Goal: Task Accomplishment & Management: Complete application form

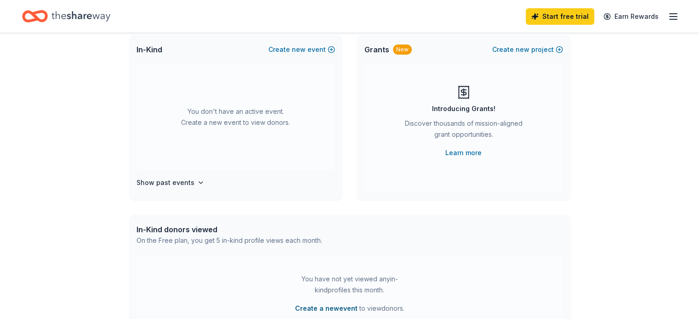
scroll to position [40, 0]
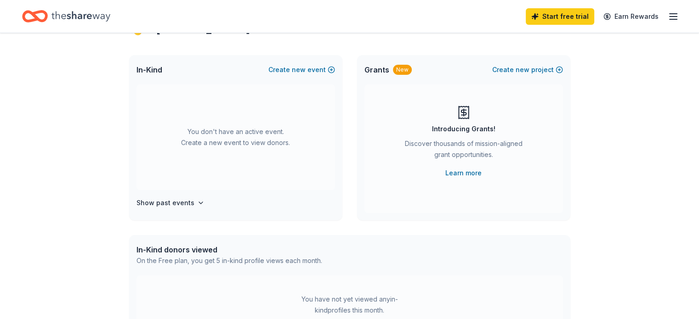
click at [177, 194] on div "You don't have an active event. Create a new event to view donors. Show past ev…" at bounding box center [235, 153] width 213 height 136
click at [177, 200] on h4 "Show past events" at bounding box center [165, 203] width 58 height 11
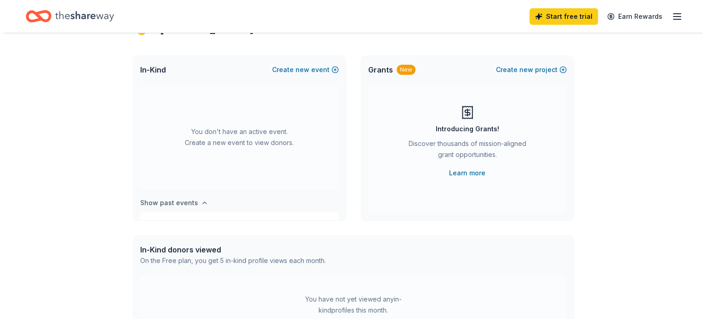
scroll to position [76, 0]
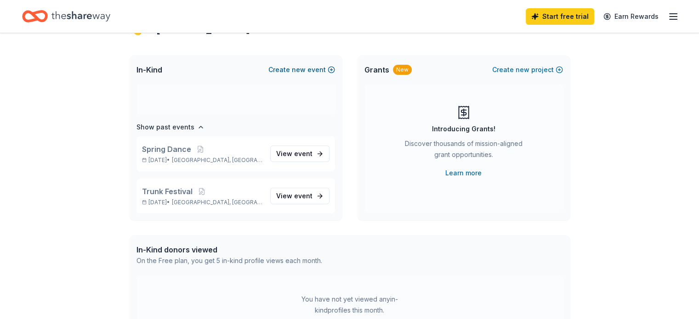
click at [297, 68] on span "new" at bounding box center [299, 69] width 14 height 11
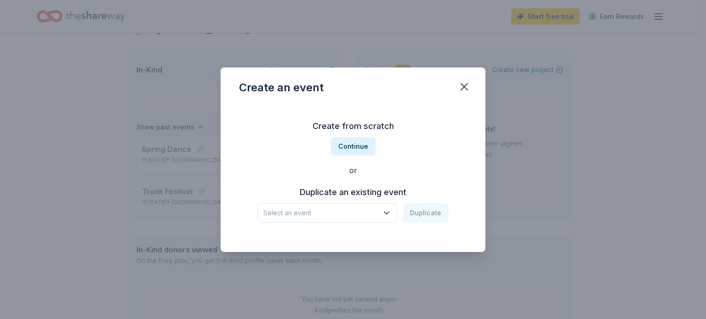
click at [382, 211] on button "Select an event" at bounding box center [327, 213] width 140 height 19
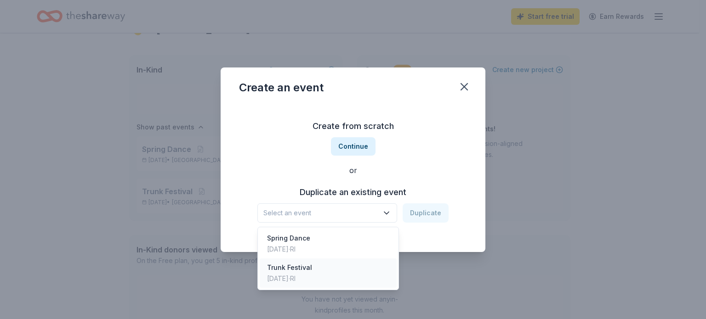
click at [332, 267] on div "Trunk Festival [DATE] · [GEOGRAPHIC_DATA]" at bounding box center [328, 273] width 137 height 29
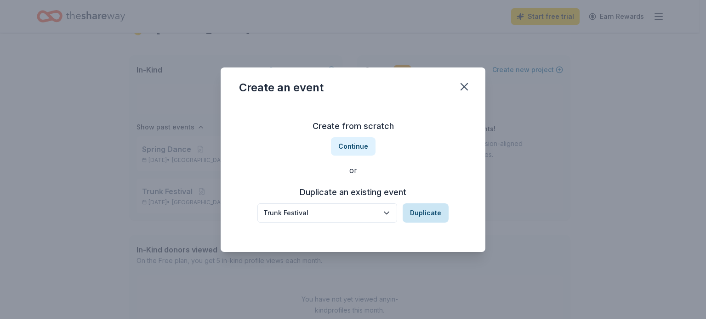
click at [413, 213] on button "Duplicate" at bounding box center [426, 213] width 46 height 19
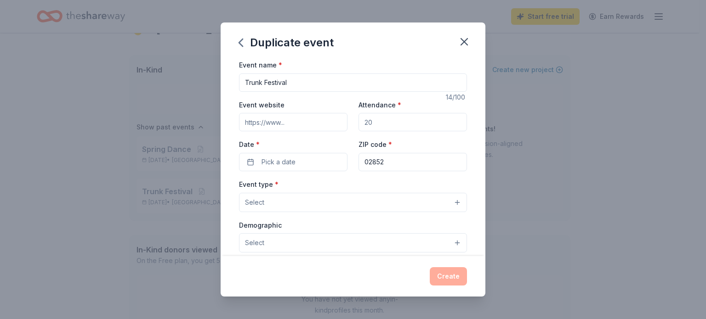
click at [309, 85] on input "Trunk Festival" at bounding box center [353, 83] width 228 height 18
type input "Trunk Fest 2025"
click at [307, 129] on input "Event website" at bounding box center [293, 122] width 108 height 18
click at [312, 119] on input "Event website" at bounding box center [293, 122] width 108 height 18
click at [386, 122] on input "Attendance *" at bounding box center [412, 122] width 108 height 18
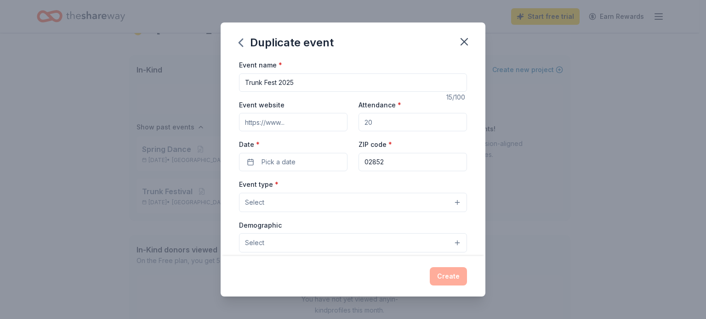
drag, startPoint x: 386, startPoint y: 122, endPoint x: 363, endPoint y: 123, distance: 23.9
click at [363, 123] on input "Attendance *" at bounding box center [412, 122] width 108 height 18
click at [375, 120] on input "Attendance *" at bounding box center [412, 122] width 108 height 18
click at [372, 122] on input "Attendance *" at bounding box center [412, 122] width 108 height 18
type input "200"
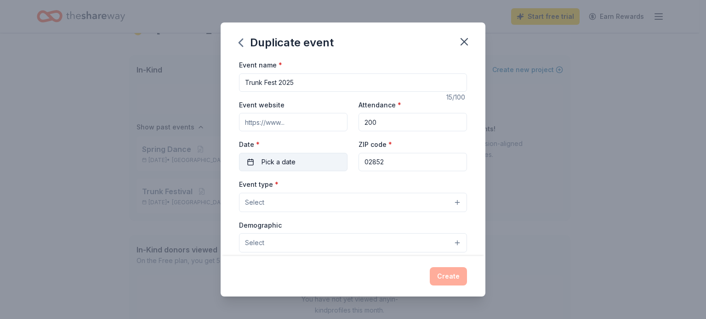
click at [329, 159] on button "Pick a date" at bounding box center [293, 162] width 108 height 18
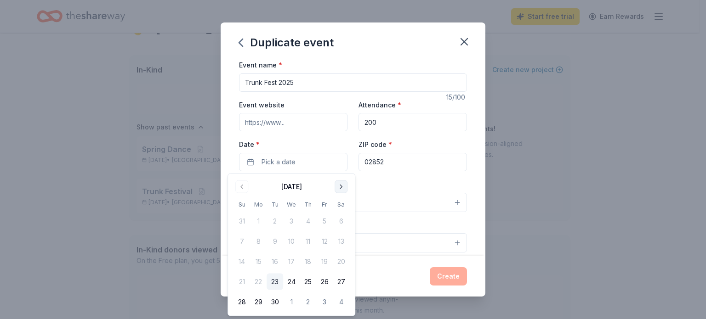
click at [340, 186] on button "Go to next month" at bounding box center [341, 187] width 13 height 13
click at [320, 281] on button "24" at bounding box center [324, 282] width 17 height 17
click at [381, 181] on div "Event type * Select" at bounding box center [353, 196] width 228 height 34
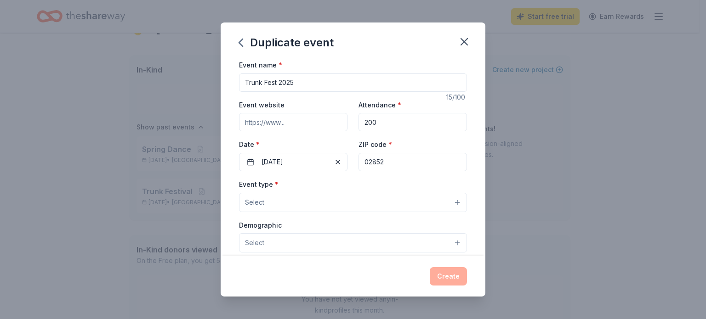
click at [373, 204] on button "Select" at bounding box center [353, 202] width 228 height 19
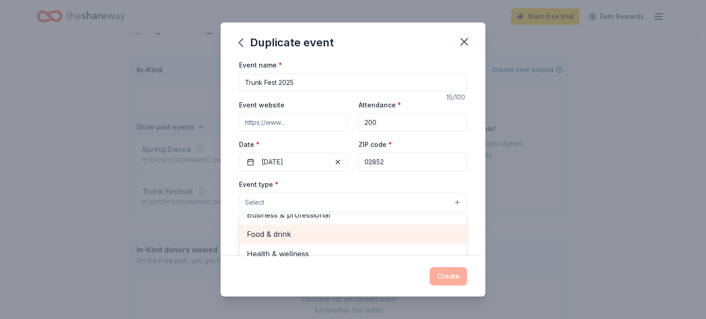
scroll to position [0, 0]
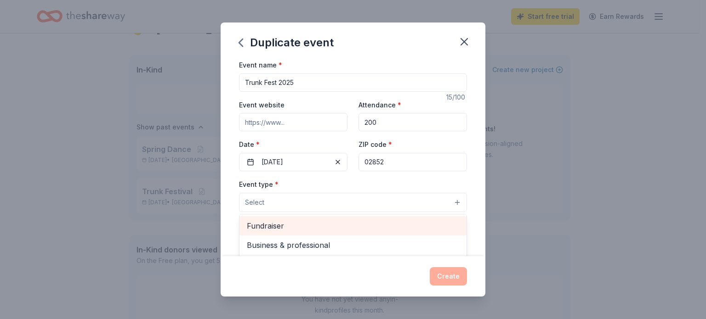
click at [333, 227] on span "Fundraiser" at bounding box center [353, 226] width 212 height 12
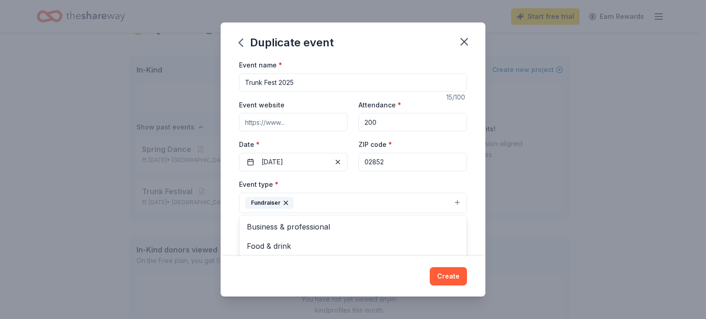
click at [233, 225] on div "Event name * Trunk Fest 2025 15 /100 Event website Attendance * 200 Date * 10/2…" at bounding box center [353, 157] width 265 height 197
click at [261, 242] on span "Select" at bounding box center [254, 243] width 19 height 11
click at [451, 241] on button "Select" at bounding box center [353, 243] width 228 height 19
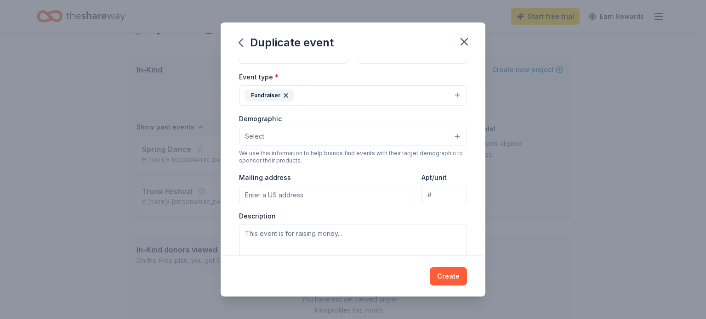
scroll to position [92, 0]
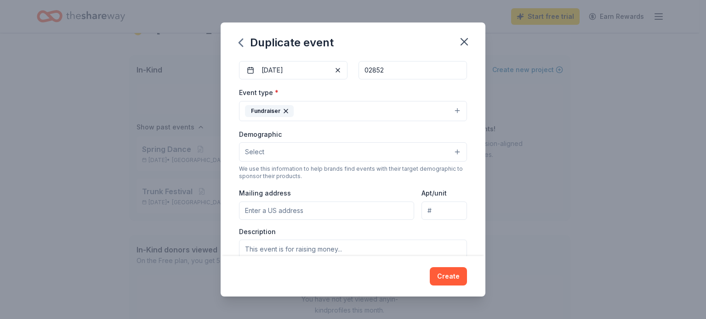
click at [327, 157] on button "Select" at bounding box center [353, 151] width 228 height 19
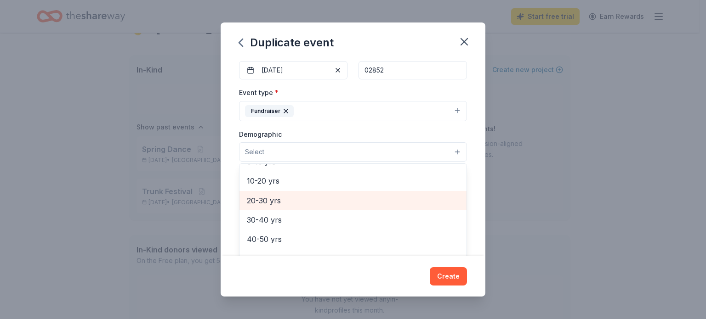
scroll to position [46, 0]
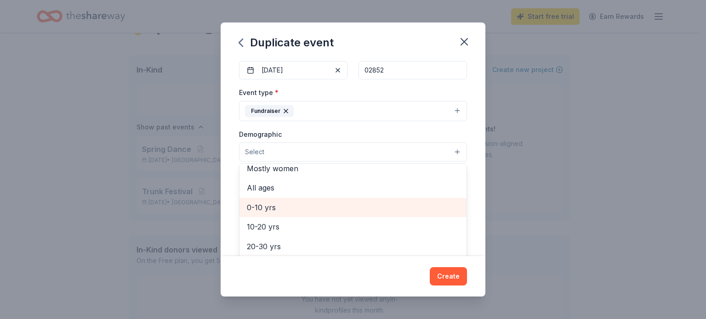
click at [318, 207] on span "0-10 yrs" at bounding box center [353, 208] width 212 height 12
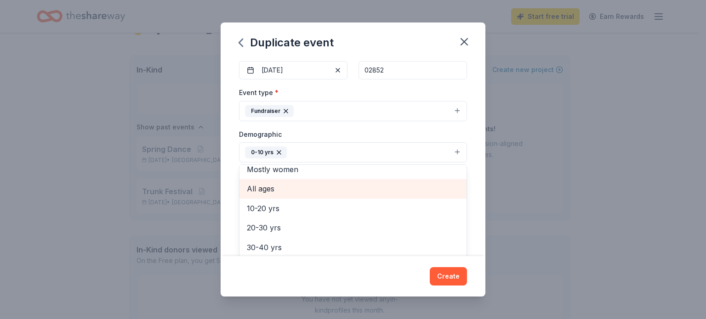
click at [307, 193] on span "All ages" at bounding box center [353, 189] width 212 height 12
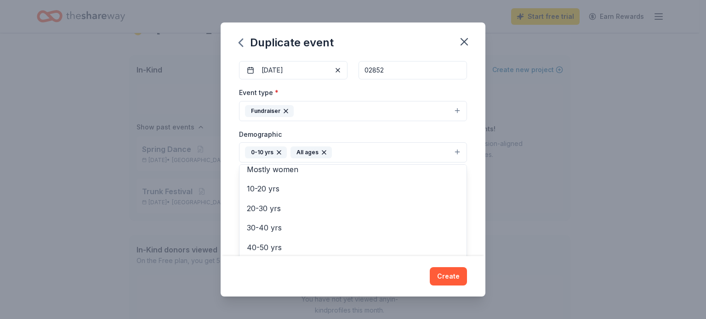
click at [220, 185] on div "Duplicate event Event name * Trunk Fest 2025 15 /100 Event website Attendance *…" at bounding box center [353, 159] width 706 height 319
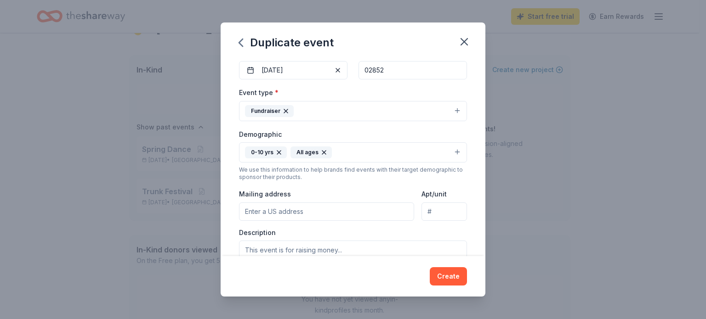
click at [257, 211] on input "Mailing address" at bounding box center [326, 212] width 175 height 18
type input "50 Woodlawn Drive"
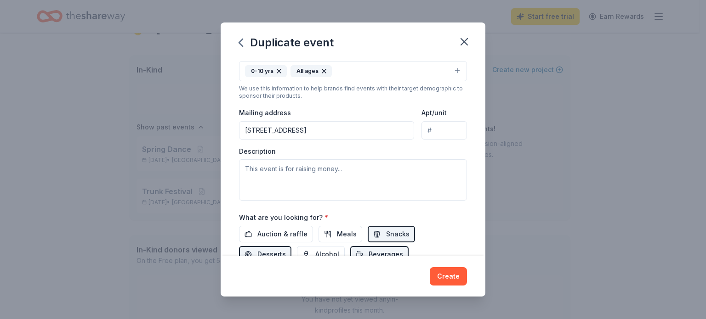
scroll to position [184, 0]
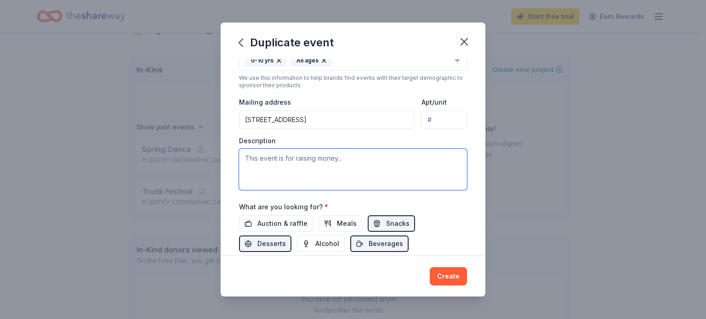
click at [289, 171] on textarea at bounding box center [353, 169] width 228 height 41
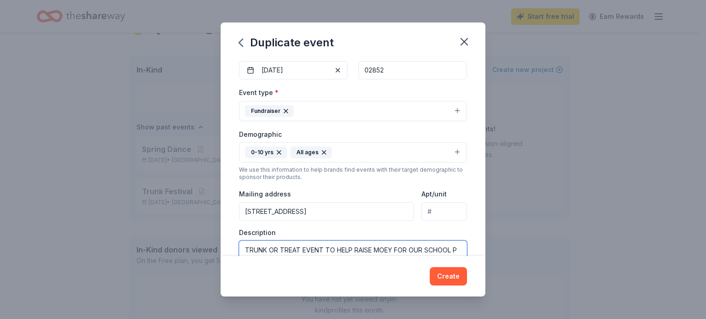
scroll to position [100, 0]
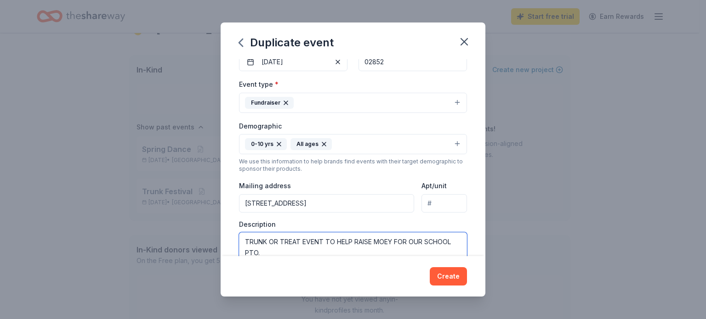
click at [385, 240] on textarea "TRUNK OR TREAT EVENT TO HELP RAISE MOEY FOR OUR SCHOOL PTO." at bounding box center [353, 253] width 228 height 41
click at [346, 250] on textarea "TRUNK OR TREAT EVENT TO HELP RAISE MONEY FOR OUR SCHOOL PTO." at bounding box center [353, 253] width 228 height 41
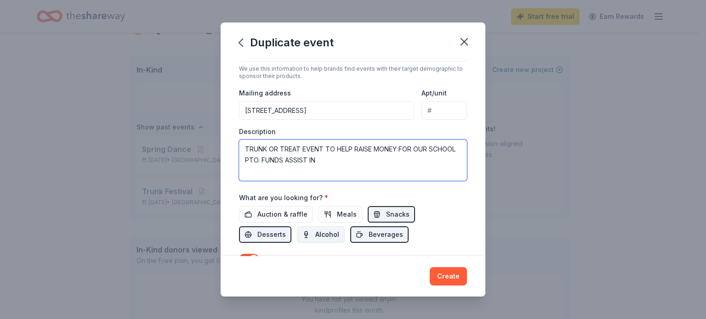
drag, startPoint x: 313, startPoint y: 253, endPoint x: 303, endPoint y: 253, distance: 9.6
click at [303, 253] on div "Event name * Trunk Fest 2025 15 /100 Event website Attendance * 200 Date * 10/2…" at bounding box center [353, 79] width 228 height 426
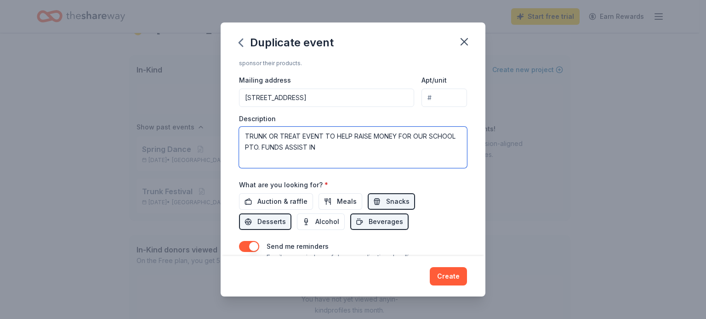
click at [305, 159] on textarea "TRUNK OR TREAT EVENT TO HELP RAISE MONEY FOR OUR SCHOOL PTO. FUNDS ASSIST IN" at bounding box center [353, 147] width 228 height 41
click at [310, 143] on textarea "TRUNK OR TREAT EVENT TO HELP RAISE MONEY FOR OUR SCHOOL PTO. FUNDS ASSIST IN" at bounding box center [353, 147] width 228 height 41
click at [311, 148] on textarea "TRUNK OR TREAT EVENT TO HELP RAISE MONEY FOR OUR SCHOOL PTO. FUNDS ASSIST IN" at bounding box center [353, 147] width 228 height 41
click at [312, 147] on textarea "TRUNK OR TREAT EVENT TO HELP RAISE MONEY FOR OUR SCHOOL PTO. FUNDS ASSIST IN" at bounding box center [353, 147] width 228 height 41
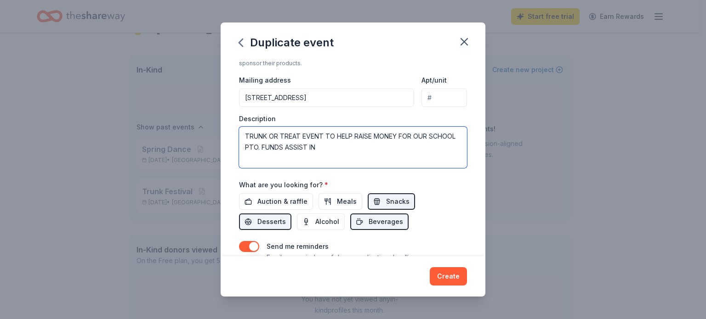
drag, startPoint x: 312, startPoint y: 147, endPoint x: 304, endPoint y: 146, distance: 8.3
click at [304, 146] on textarea "TRUNK OR TREAT EVENT TO HELP RAISE MONEY FOR OUR SCHOOL PTO. FUNDS ASSIST IN" at bounding box center [353, 147] width 228 height 41
click at [311, 144] on textarea "TRUNK OR TREAT EVENT TO HELP RAISE MONEY FOR OUR SCHOOL PTO. FUNDS ASSIST IN" at bounding box center [353, 147] width 228 height 41
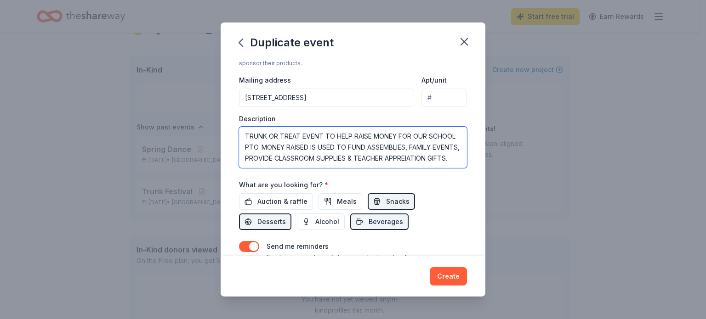
scroll to position [0, 0]
type textarea "TRUNK OR TREAT EVENT TO HELP RAISE MONEY FOR OUR SCHOOL PTO. MONEY RAISED IS US…"
click at [259, 206] on span "Auction & raffle" at bounding box center [282, 201] width 50 height 11
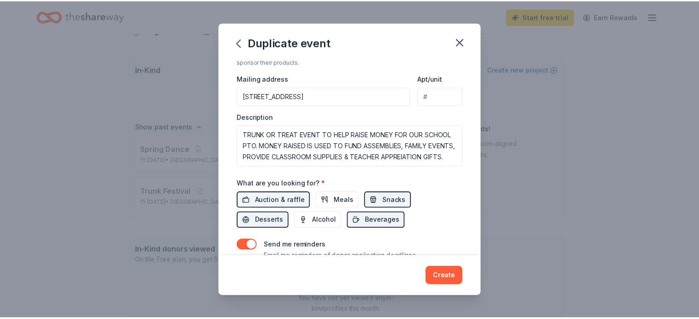
scroll to position [230, 0]
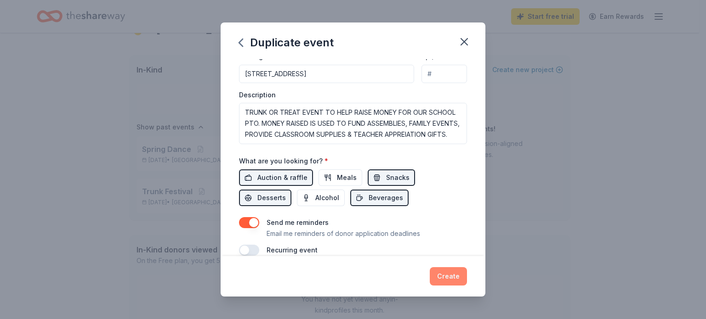
click at [447, 278] on button "Create" at bounding box center [448, 276] width 37 height 18
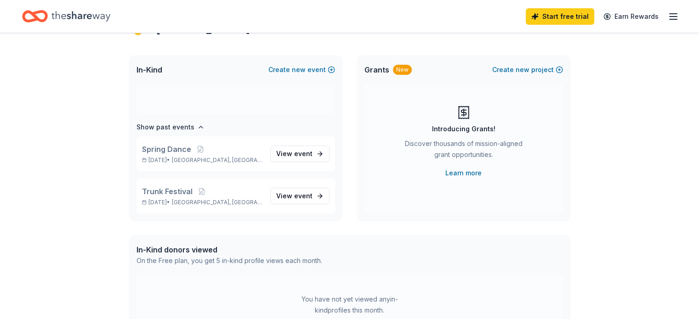
scroll to position [5, 0]
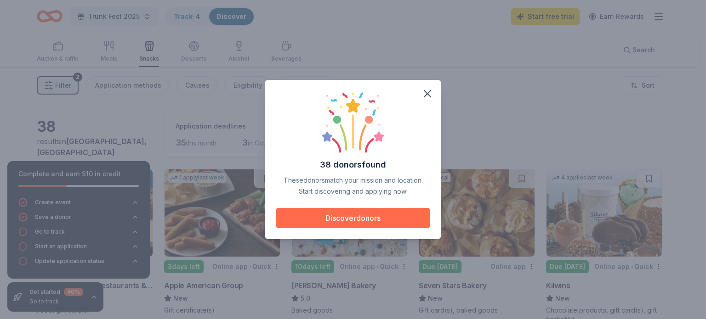
click at [377, 214] on button "Discover donors" at bounding box center [353, 218] width 154 height 20
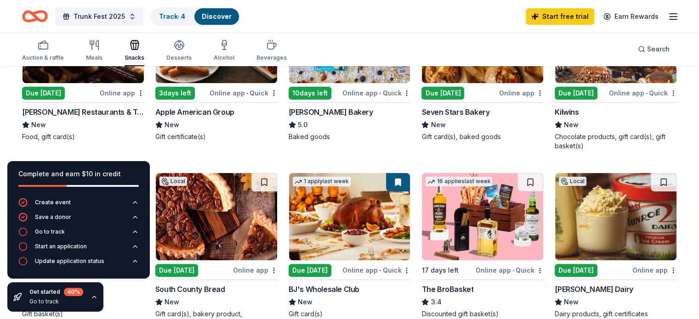
scroll to position [184, 0]
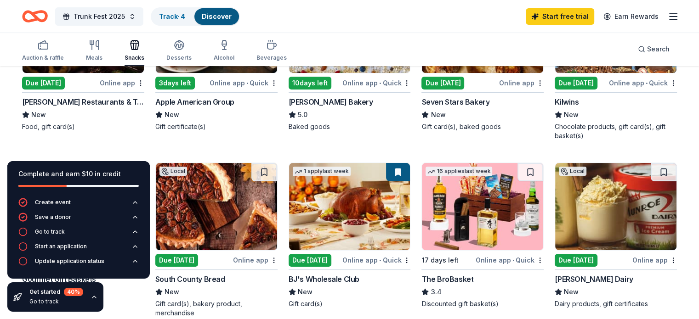
click at [93, 297] on icon "button" at bounding box center [94, 297] width 7 height 7
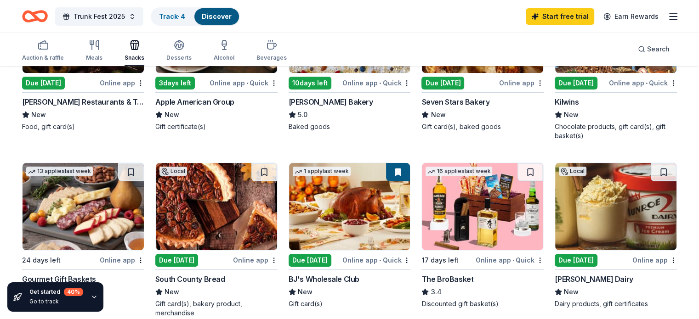
click at [305, 258] on div "Due [DATE]" at bounding box center [310, 260] width 43 height 13
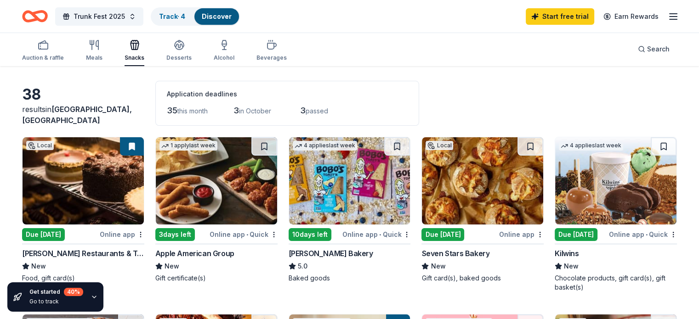
scroll to position [0, 0]
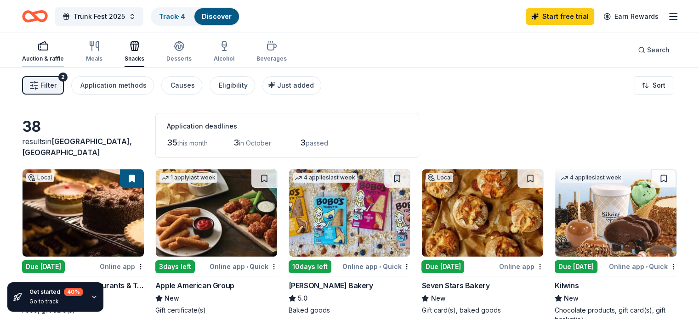
click at [63, 51] on div "button" at bounding box center [43, 45] width 42 height 11
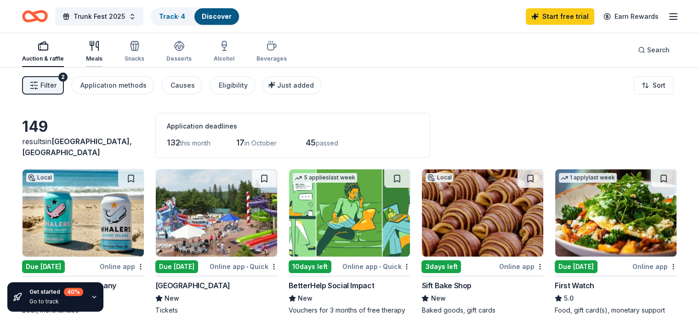
click at [100, 50] on icon "button" at bounding box center [94, 45] width 11 height 11
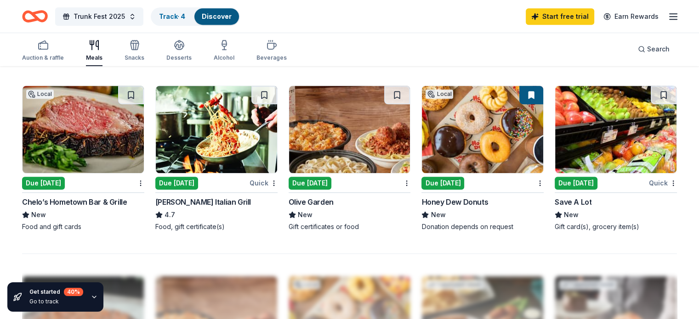
scroll to position [597, 0]
click at [459, 138] on img at bounding box center [482, 129] width 121 height 87
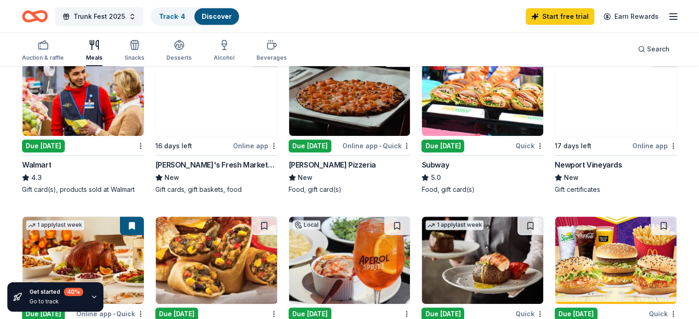
scroll to position [276, 0]
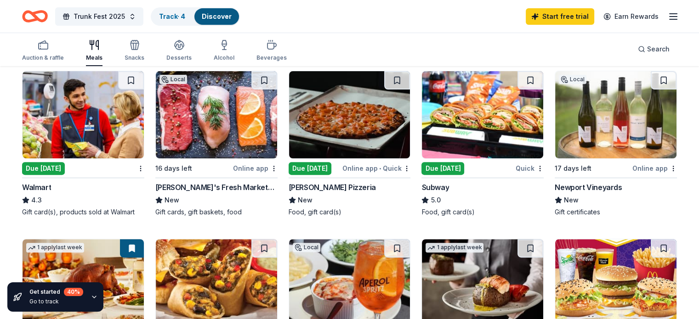
click at [334, 136] on img at bounding box center [349, 114] width 121 height 87
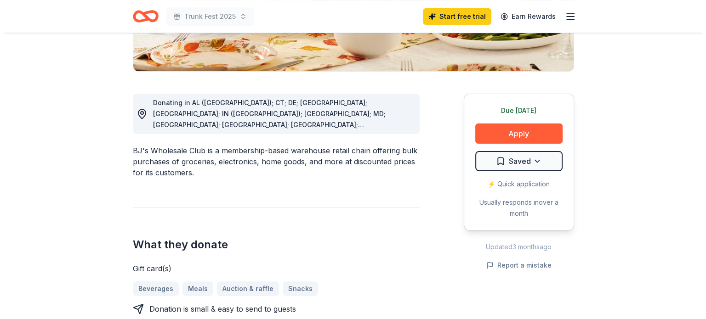
scroll to position [184, 0]
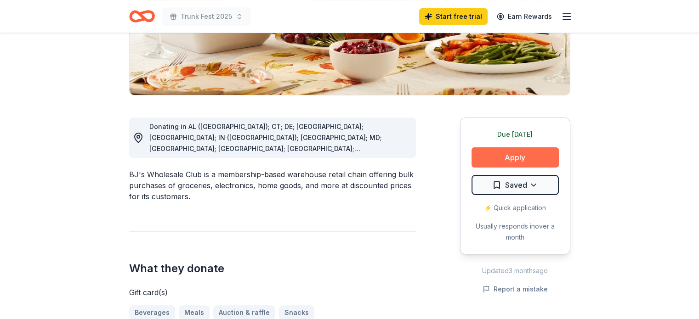
click at [512, 152] on button "Apply" at bounding box center [514, 157] width 87 height 20
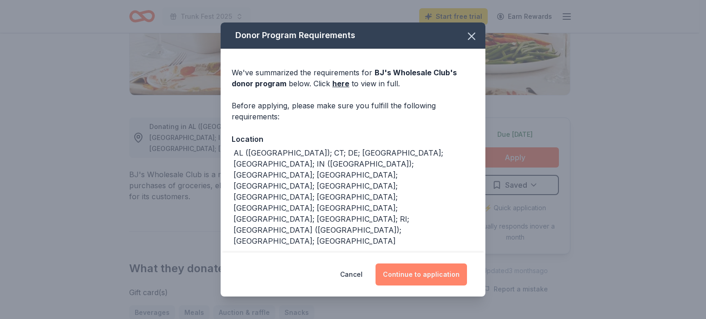
click at [428, 264] on button "Continue to application" at bounding box center [420, 275] width 91 height 22
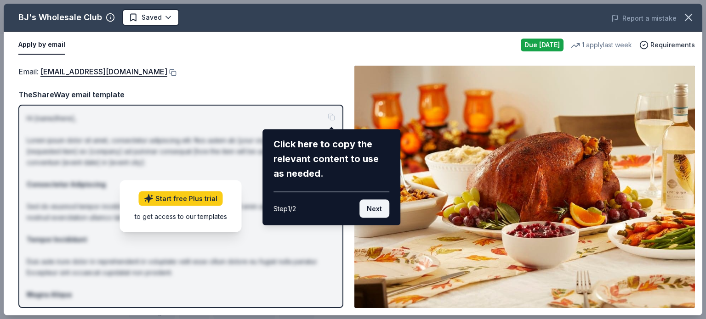
click at [382, 209] on button "Next" at bounding box center [374, 209] width 30 height 18
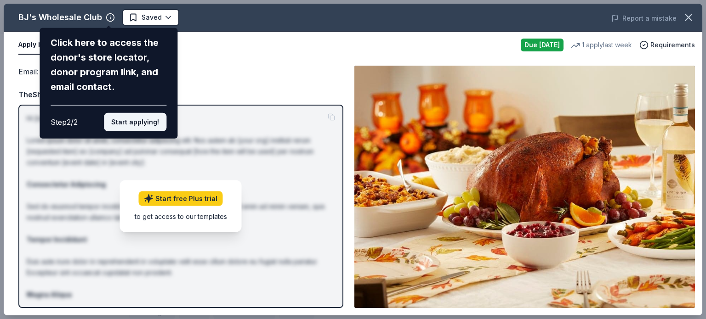
click at [133, 123] on button "Start applying!" at bounding box center [135, 122] width 62 height 18
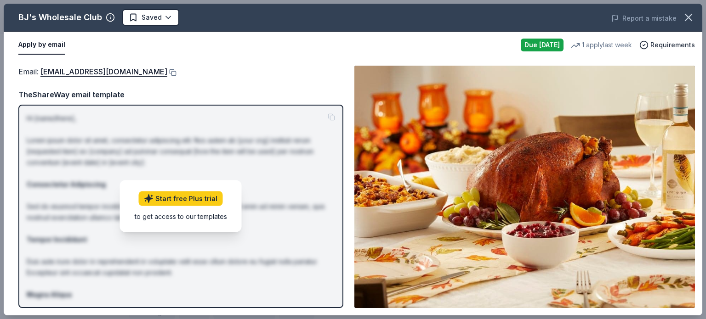
click at [226, 71] on div "BJ's Wholesale Club Saved Report a mistake Apply by email Due [DATE] 1 apply la…" at bounding box center [353, 160] width 698 height 312
click at [655, 46] on div "BJ's Wholesale Club Saved Report a mistake Apply by email Due [DATE] 1 apply la…" at bounding box center [353, 160] width 698 height 312
click at [167, 69] on button at bounding box center [171, 72] width 9 height 7
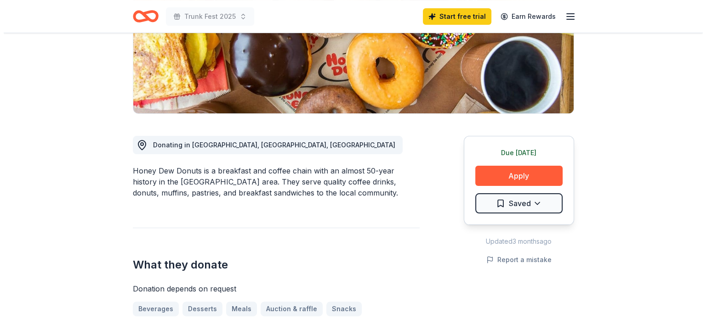
scroll to position [184, 0]
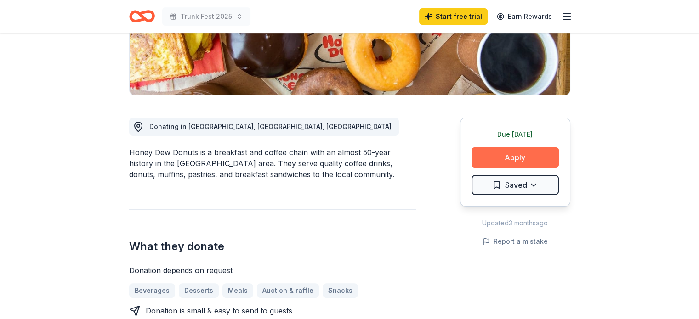
click at [516, 156] on button "Apply" at bounding box center [514, 157] width 87 height 20
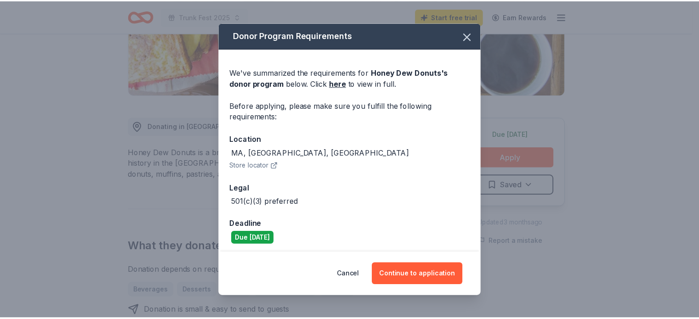
scroll to position [3, 0]
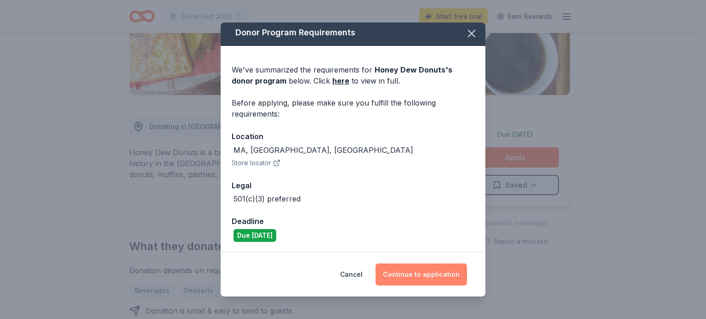
click at [412, 275] on button "Continue to application" at bounding box center [420, 275] width 91 height 22
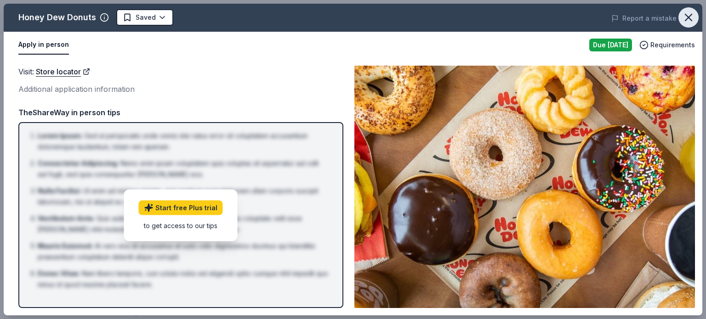
click at [687, 16] on icon "button" at bounding box center [688, 17] width 6 height 6
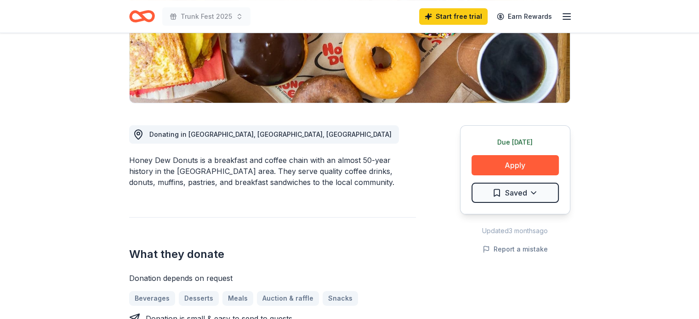
scroll to position [0, 0]
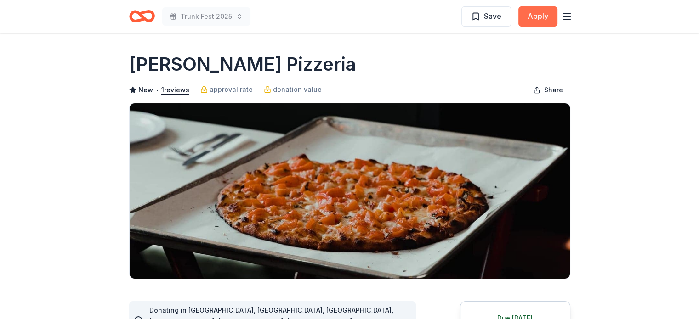
click at [544, 16] on button "Apply" at bounding box center [537, 16] width 39 height 20
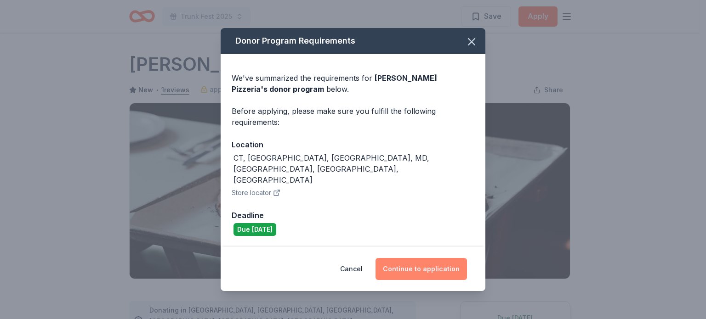
click at [419, 258] on button "Continue to application" at bounding box center [420, 269] width 91 height 22
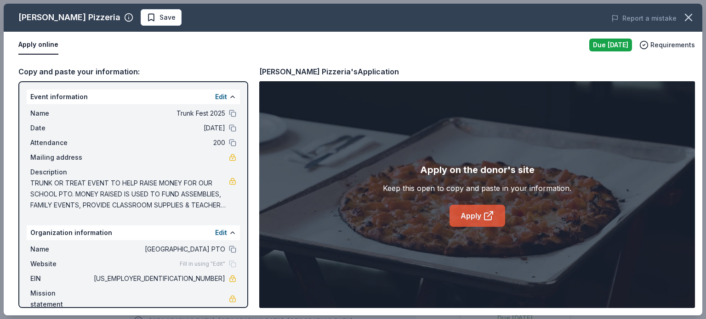
click at [472, 212] on link "Apply" at bounding box center [477, 216] width 56 height 22
